Goal: Information Seeking & Learning: Learn about a topic

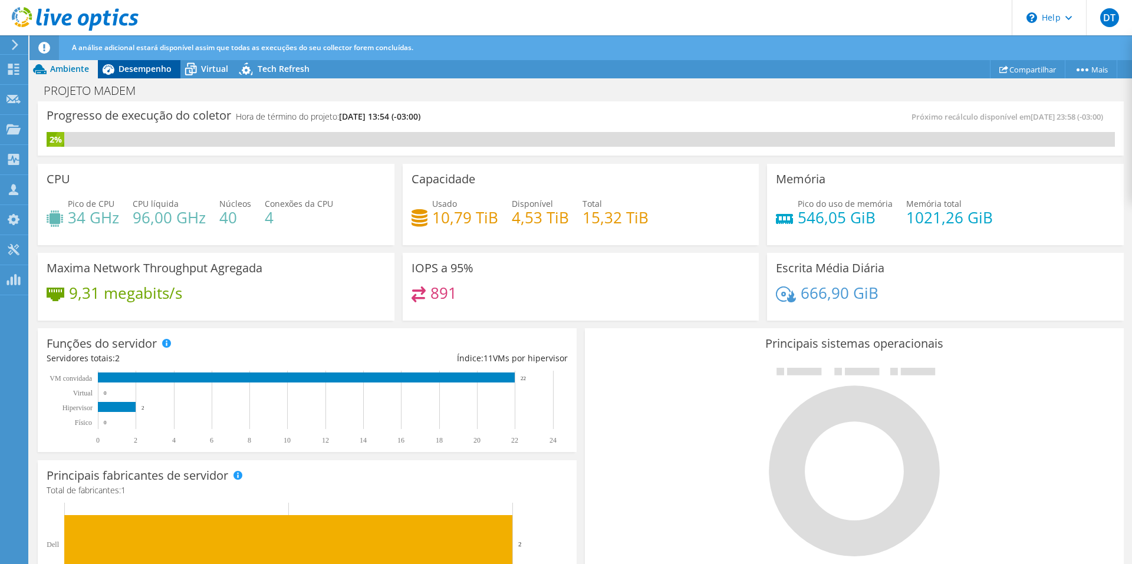
click at [141, 67] on span "Desempenho" at bounding box center [144, 68] width 53 height 11
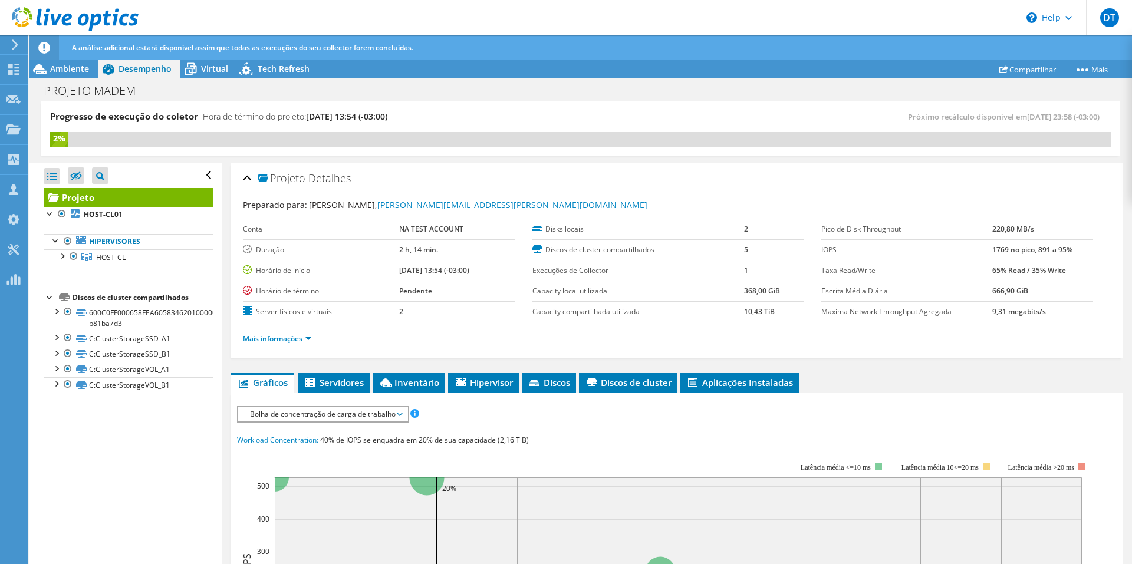
click at [339, 417] on span "Bolha de concentração de carga de trabalho" at bounding box center [322, 414] width 157 height 14
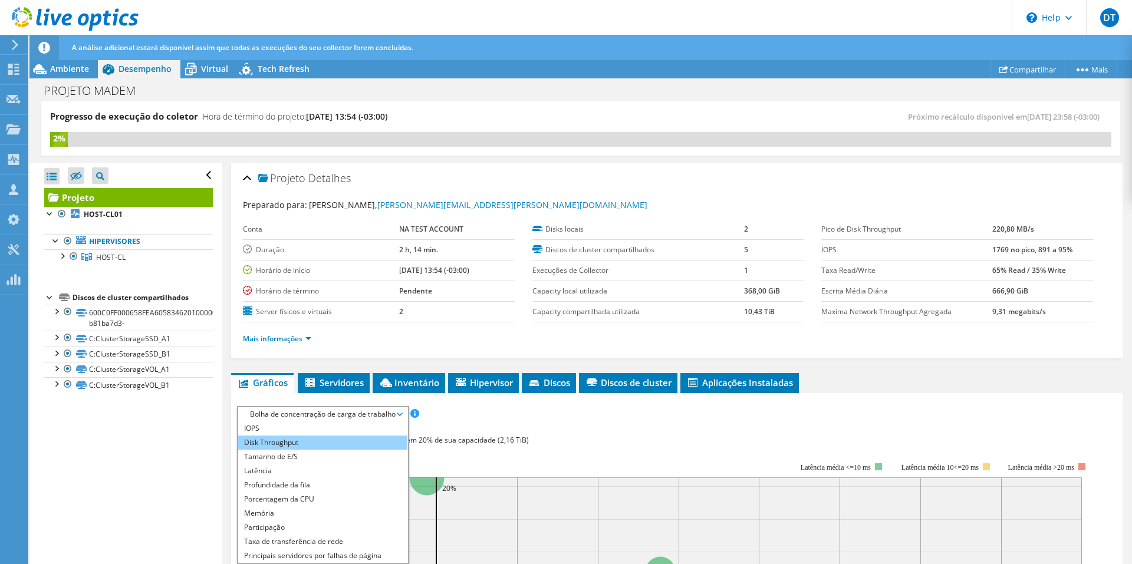
click at [294, 444] on li "Disk Throughput" at bounding box center [322, 443] width 169 height 14
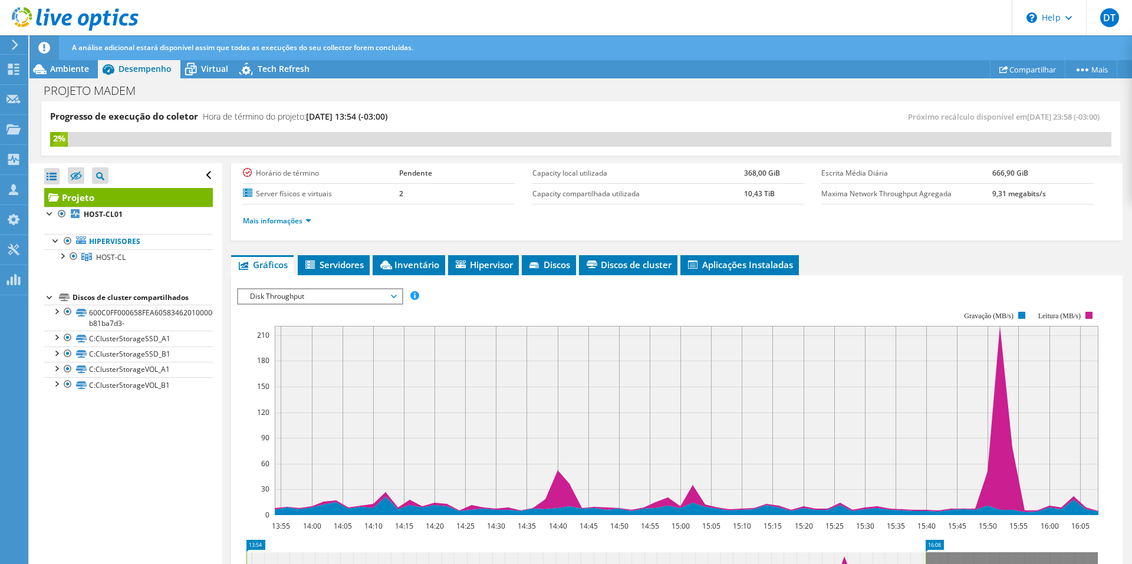
scroll to position [59, 0]
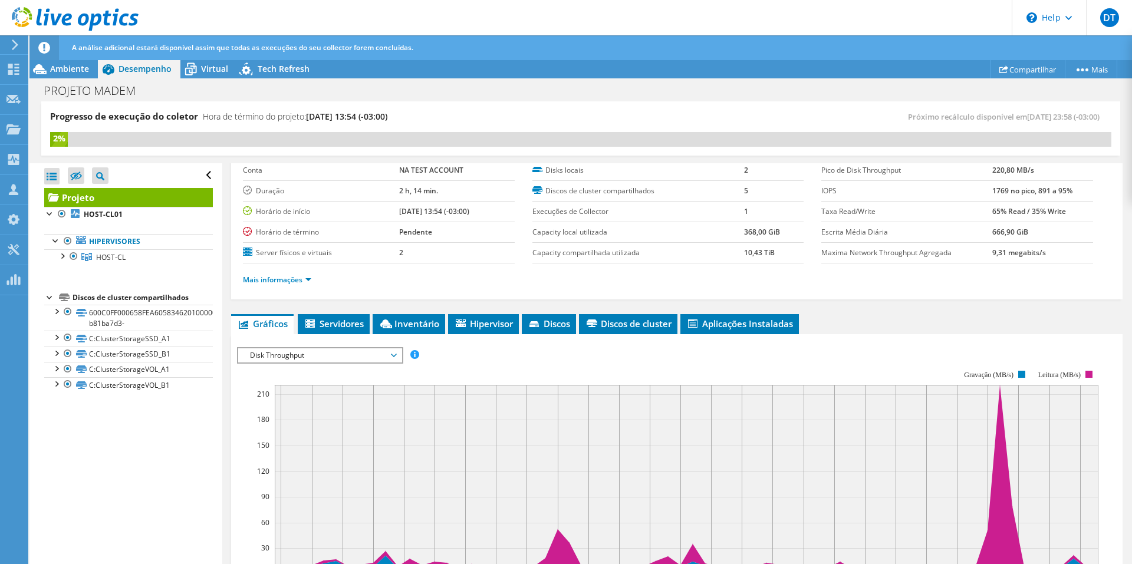
click at [344, 361] on span "Disk Throughput" at bounding box center [320, 355] width 152 height 14
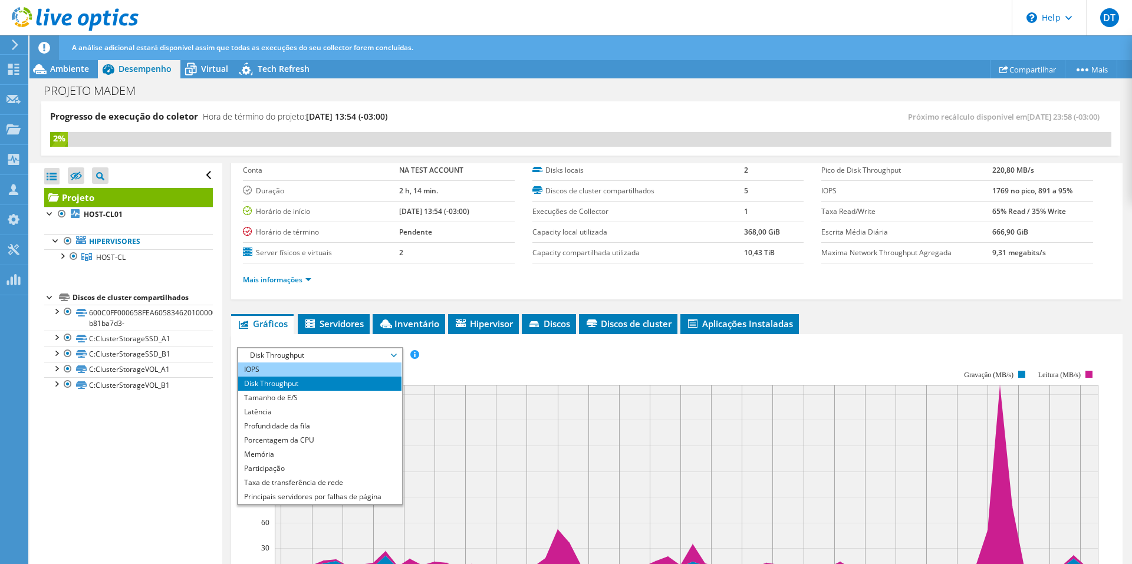
click at [271, 368] on li "IOPS" at bounding box center [319, 370] width 163 height 14
